Goal: Task Accomplishment & Management: Manage account settings

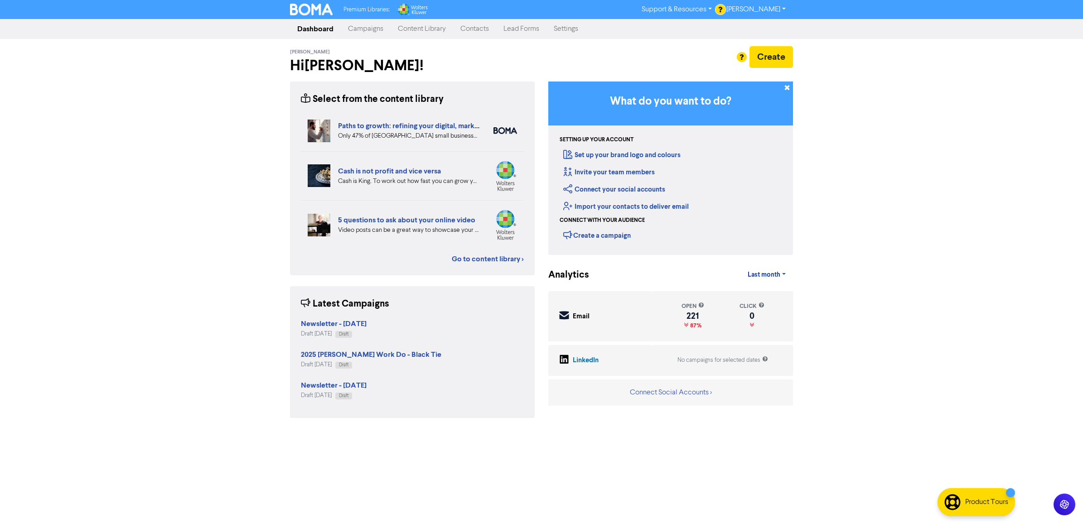
drag, startPoint x: 359, startPoint y: 31, endPoint x: 362, endPoint y: 37, distance: 6.9
click at [360, 30] on link "Campaigns" at bounding box center [366, 29] width 50 height 18
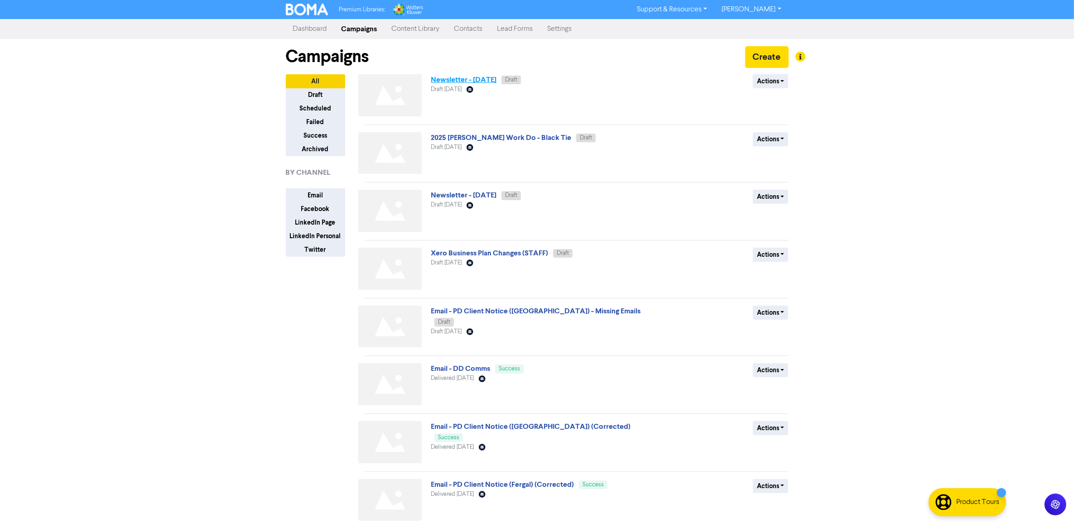
click at [496, 78] on link "Newsletter - [DATE]" at bounding box center [464, 79] width 66 height 9
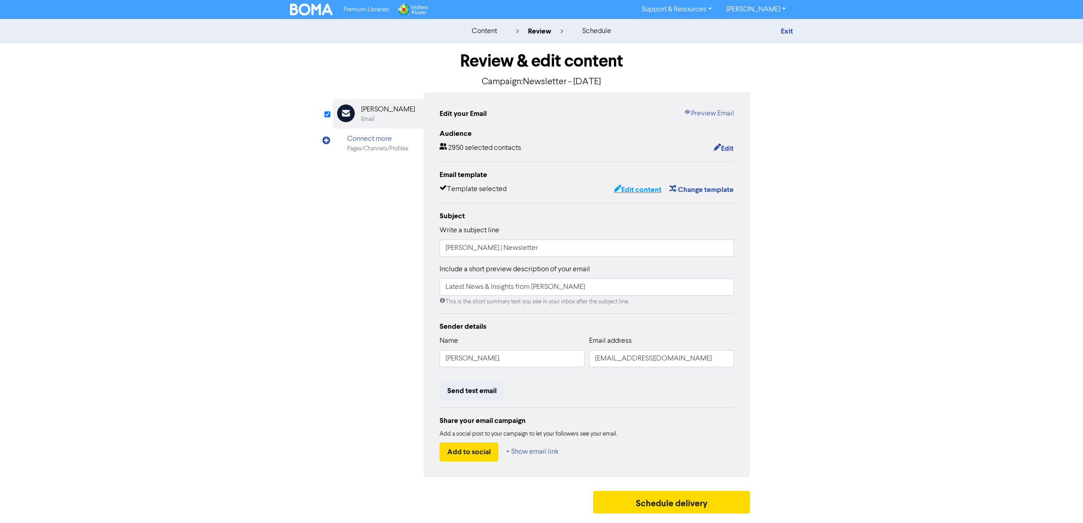
click at [642, 189] on button "Edit content" at bounding box center [637, 190] width 48 height 12
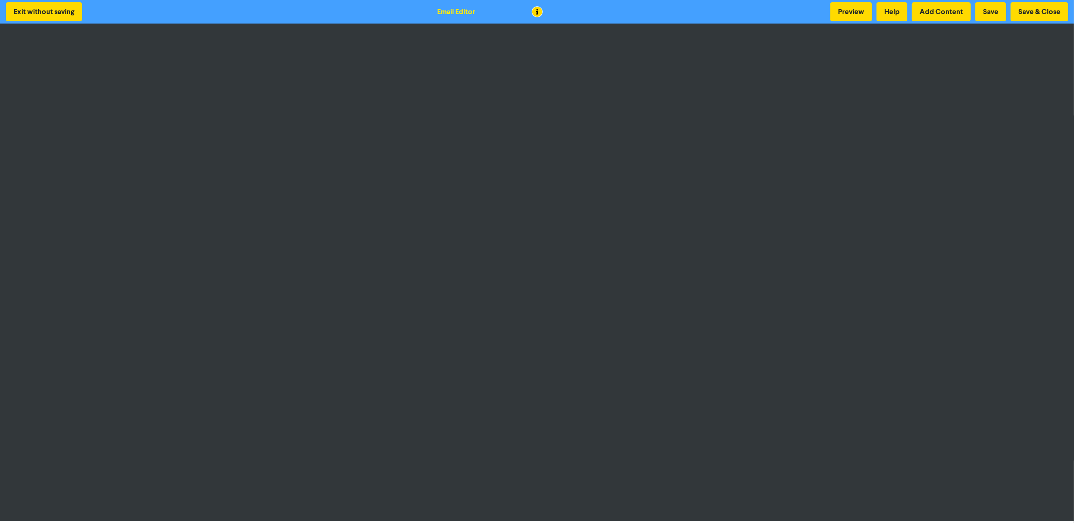
scroll to position [1, 0]
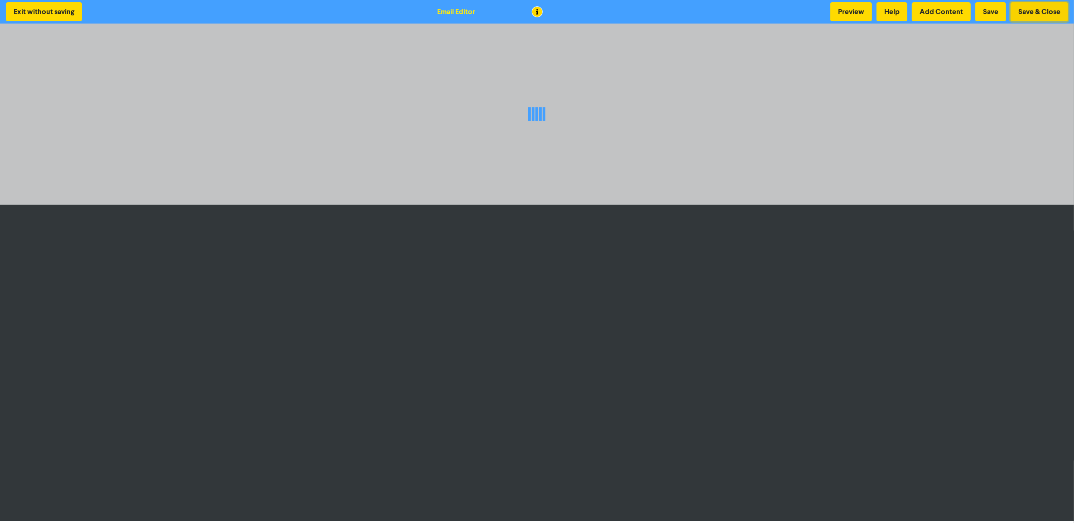
click at [1033, 14] on button "Save & Close" at bounding box center [1040, 11] width 58 height 19
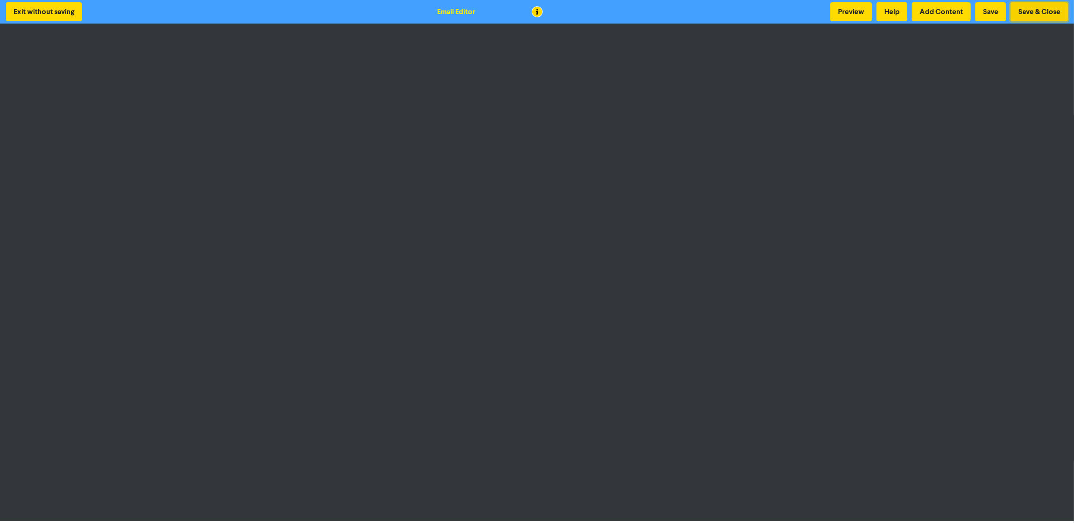
click at [1051, 12] on button "Save & Close" at bounding box center [1040, 11] width 58 height 19
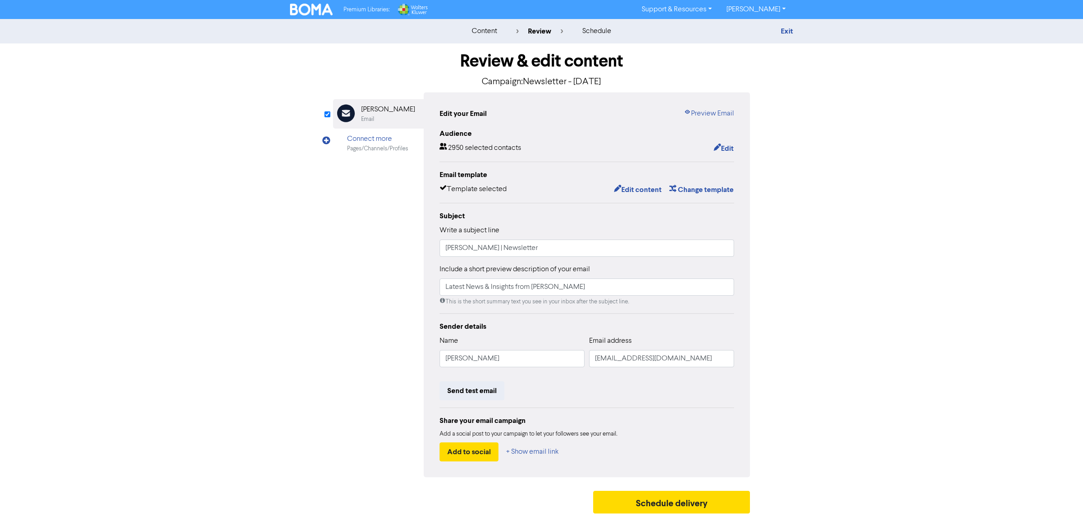
click at [288, 14] on div "Premium Libraries: Support & Resources Video Tutorials FAQ & Guides Marketing E…" at bounding box center [541, 9] width 516 height 14
click at [309, 8] on img at bounding box center [311, 10] width 43 height 12
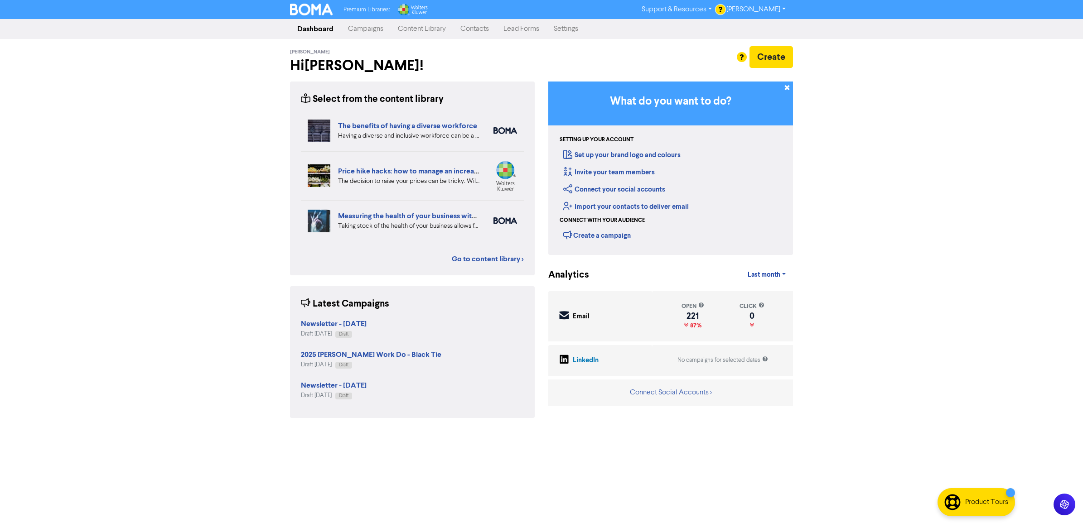
drag, startPoint x: 424, startPoint y: 37, endPoint x: 421, endPoint y: 33, distance: 4.7
click at [424, 35] on link "Content Library" at bounding box center [421, 29] width 63 height 18
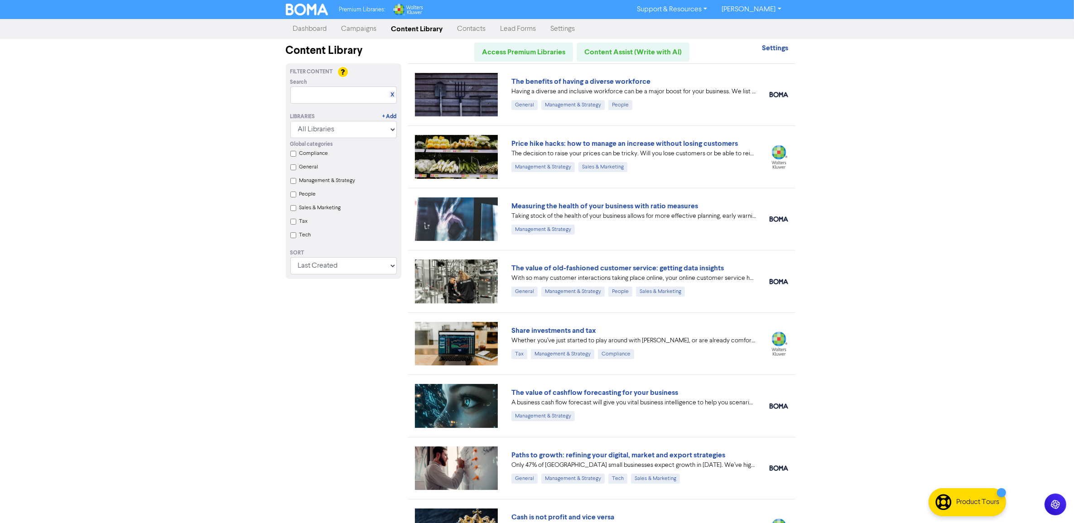
click at [305, 224] on label "Tax" at bounding box center [303, 221] width 9 height 8
click at [296, 224] on input "Tax" at bounding box center [293, 222] width 6 height 6
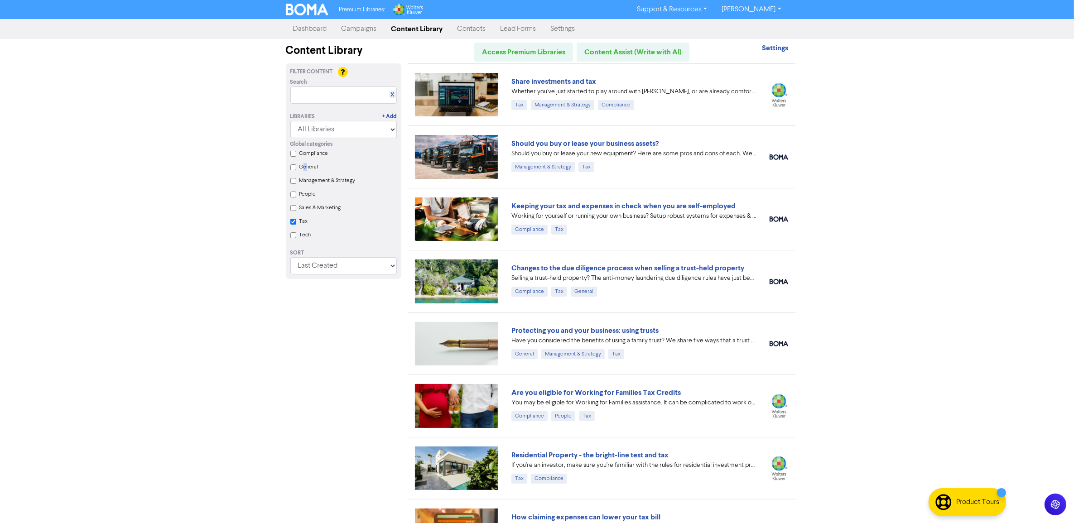
click at [305, 166] on label "General" at bounding box center [308, 167] width 19 height 8
drag, startPoint x: 305, startPoint y: 166, endPoint x: 296, endPoint y: 163, distance: 9.5
click at [296, 163] on div "Global categories Compliance General Management & Strategy People Sales & Marke…" at bounding box center [344, 191] width 120 height 106
drag, startPoint x: 296, startPoint y: 163, endPoint x: 295, endPoint y: 170, distance: 6.8
click at [295, 171] on div "Global categories Compliance General Management & Strategy People Sales & Marke…" at bounding box center [344, 191] width 120 height 106
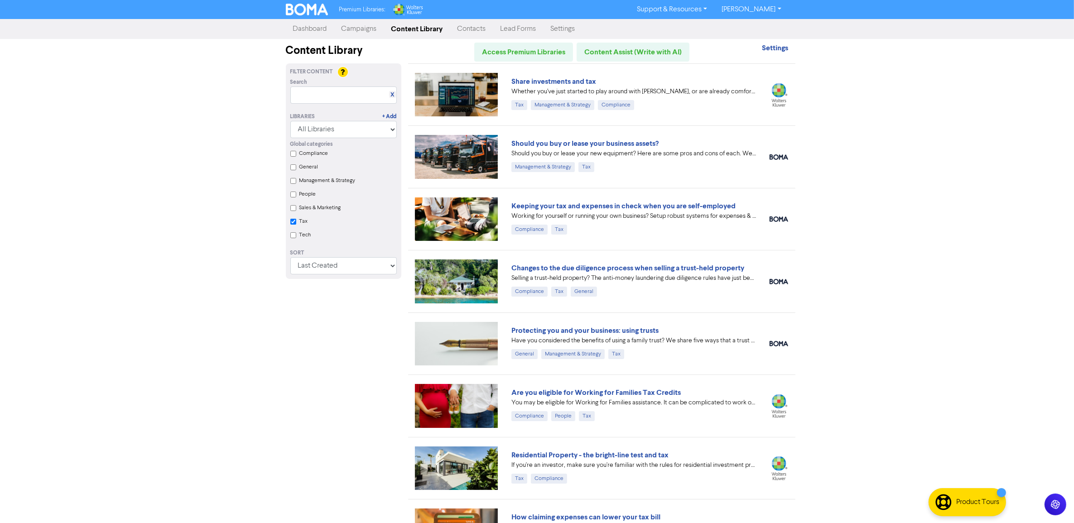
click at [295, 168] on input "General" at bounding box center [293, 167] width 6 height 6
checkbox input "true"
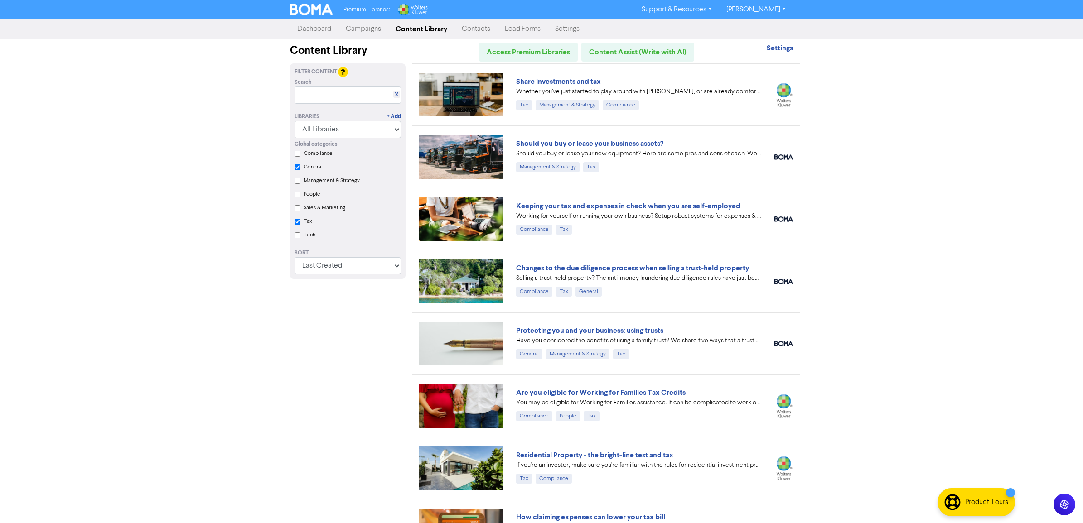
checkbox input "true"
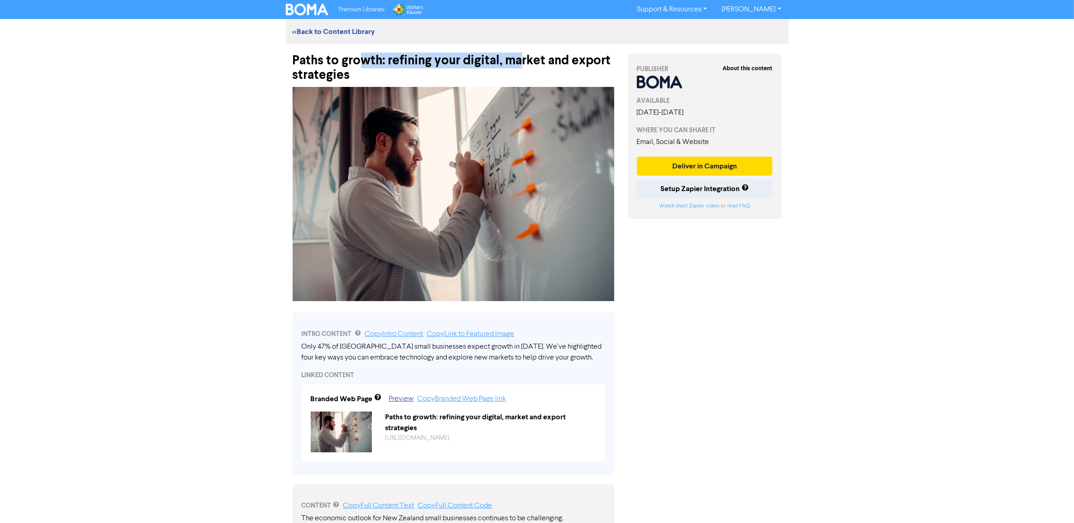
drag, startPoint x: 363, startPoint y: 57, endPoint x: 524, endPoint y: 62, distance: 160.9
click at [522, 62] on div "Paths to growth: refining your digital, market and export strategies" at bounding box center [454, 63] width 322 height 38
